Goal: Communication & Community: Ask a question

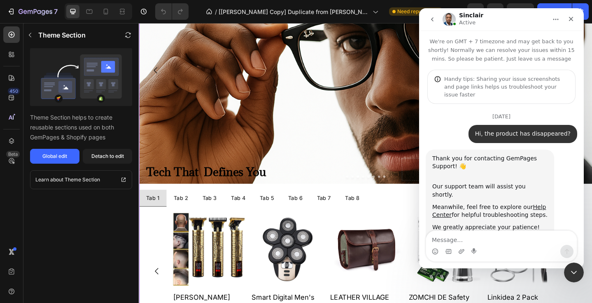
scroll to position [5556, 0]
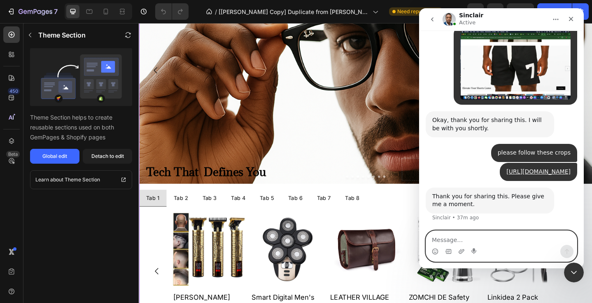
click at [440, 239] on textarea "Message…" at bounding box center [501, 238] width 151 height 14
type textarea "Hello, I need to launch this now"
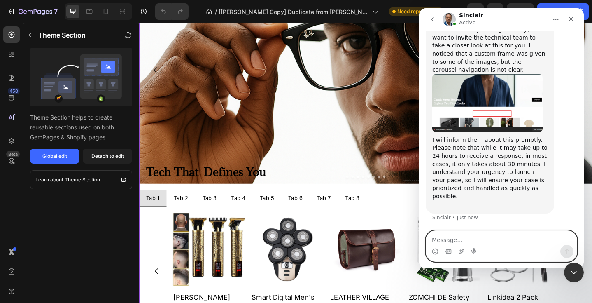
scroll to position [5815, 0]
click at [438, 241] on textarea "Message…" at bounding box center [501, 238] width 151 height 14
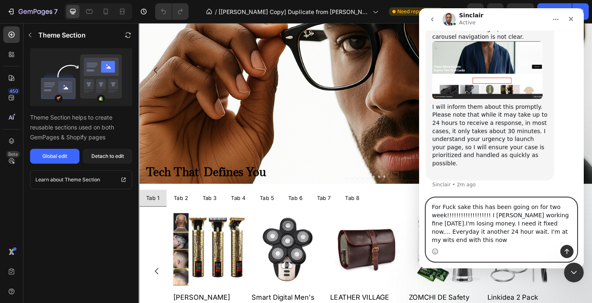
scroll to position [5848, 0]
type textarea "For Fuck sake this has been going on for two week!!!!!!!!!!!!!!!!!!! I [PERSON_…"
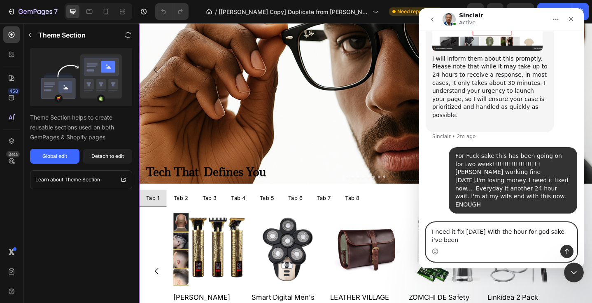
scroll to position [5880, 0]
type textarea "I need it fix [DATE] With the hour for god sake i've been more than patient"
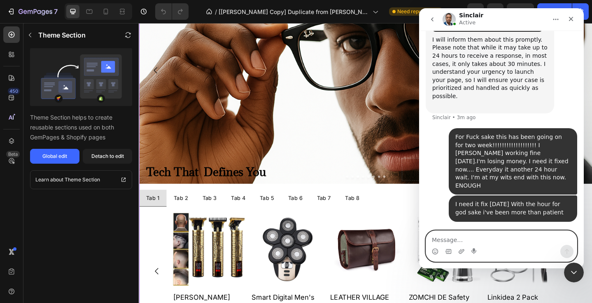
scroll to position [5899, 0]
click at [463, 240] on textarea "TWO FUCVKING WEEKS" at bounding box center [501, 238] width 151 height 14
type textarea "TWO FUCKING WEEKS"
click at [570, 250] on icon "Send a message…" at bounding box center [567, 251] width 7 height 7
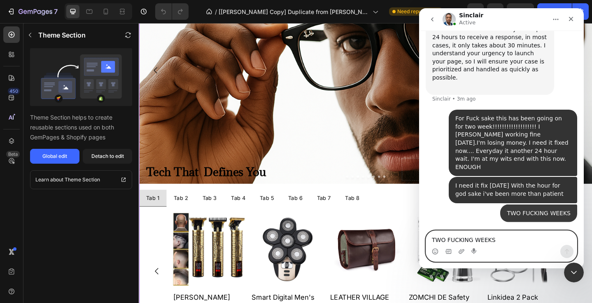
scroll to position [5917, 0]
click at [450, 244] on textarea "TWO FUCKING WEEKS" at bounding box center [501, 238] width 151 height 14
click at [436, 238] on textarea "TWO FUCKING WEEKS" at bounding box center [501, 238] width 151 height 14
click at [440, 237] on textarea "TWO FUCKING WEEKS" at bounding box center [501, 238] width 151 height 14
type textarea "HELLO"
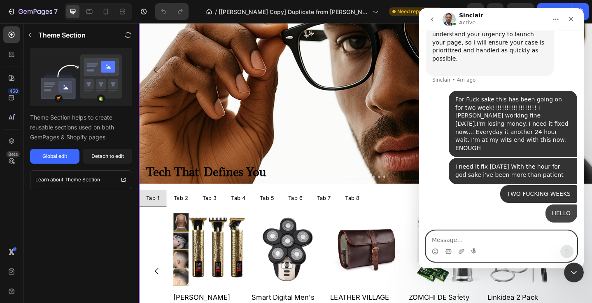
scroll to position [5936, 0]
type textarea "Put me on to a supervisor"
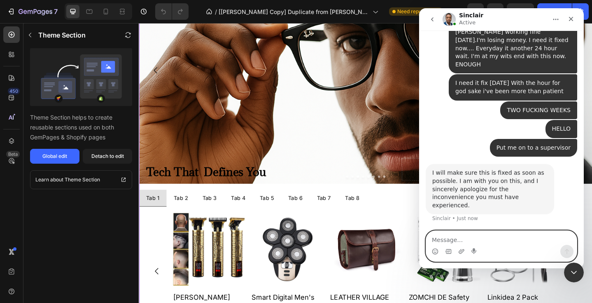
scroll to position [6004, 0]
click at [440, 239] on textarea "Message…" at bounding box center [501, 238] width 151 height 14
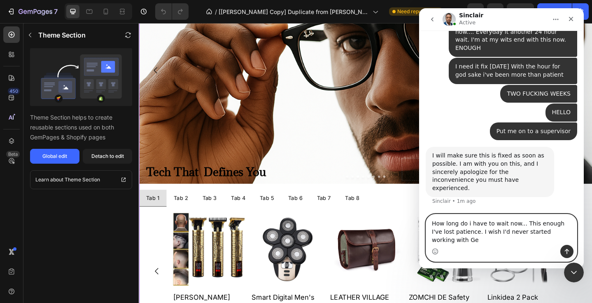
scroll to position [6020, 0]
type textarea "How long do i have to wait now... This enough I've lost patience. I wish I'd ne…"
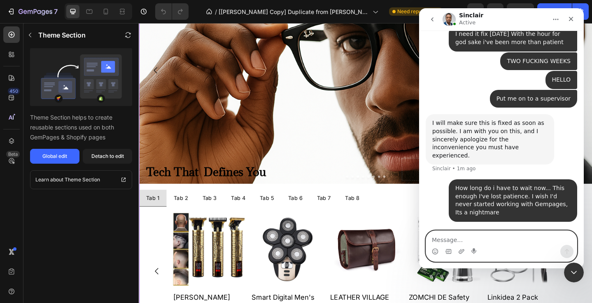
scroll to position [6052, 0]
click at [443, 239] on textarea "Message…" at bounding box center [501, 238] width 151 height 14
type textarea "JUST FUCKING FIX IT"
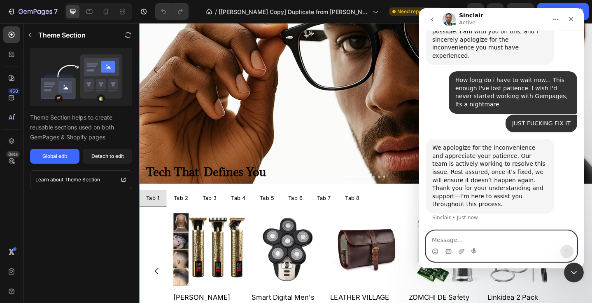
scroll to position [6144, 0]
click at [436, 241] on textarea "Message…" at bounding box center [501, 238] width 151 height 14
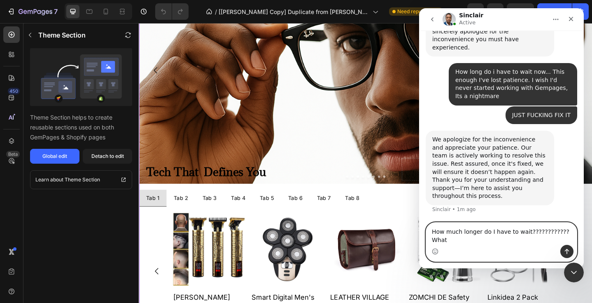
scroll to position [6153, 0]
type textarea "How much longer do I have to wait???????????? What the ETA???????"
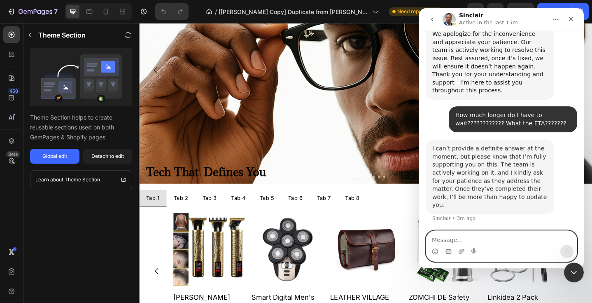
scroll to position [6250, 0]
click at [442, 238] on textarea "Message…" at bounding box center [501, 238] width 151 height 14
type textarea "l"
click at [477, 238] on textarea "listen, i've been" at bounding box center [501, 238] width 151 height 14
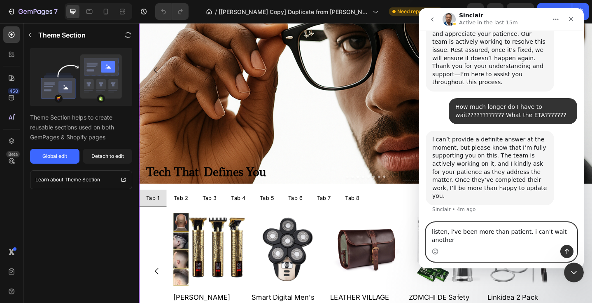
scroll to position [6258, 0]
type textarea "listen, i've been more than patient. i can't wait another day"
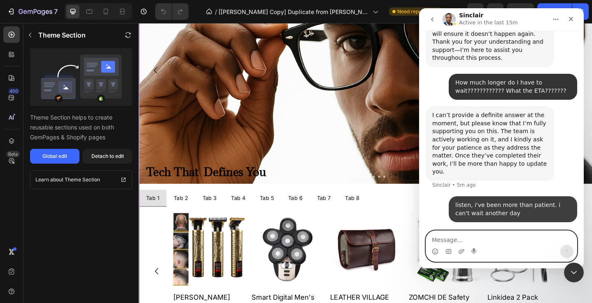
scroll to position [6271, 0]
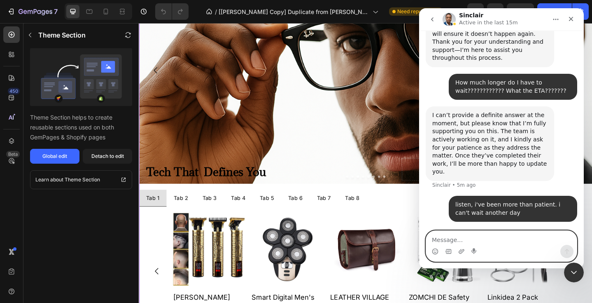
click at [452, 239] on textarea "Message…" at bounding box center [501, 238] width 151 height 14
type textarea "T"
click at [436, 236] on textarea "Message…" at bounding box center [501, 238] width 151 height 14
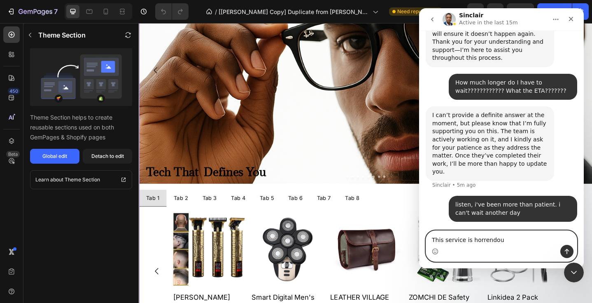
type textarea "This service is horrendous"
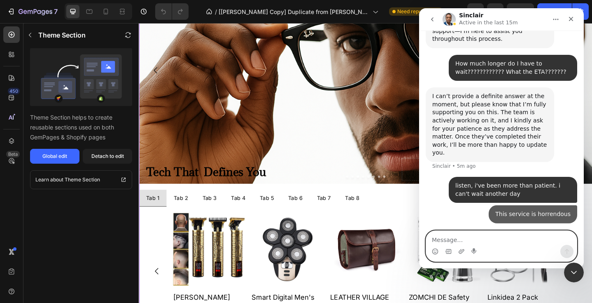
scroll to position [6301, 0]
